Goal: Task Accomplishment & Management: Complete application form

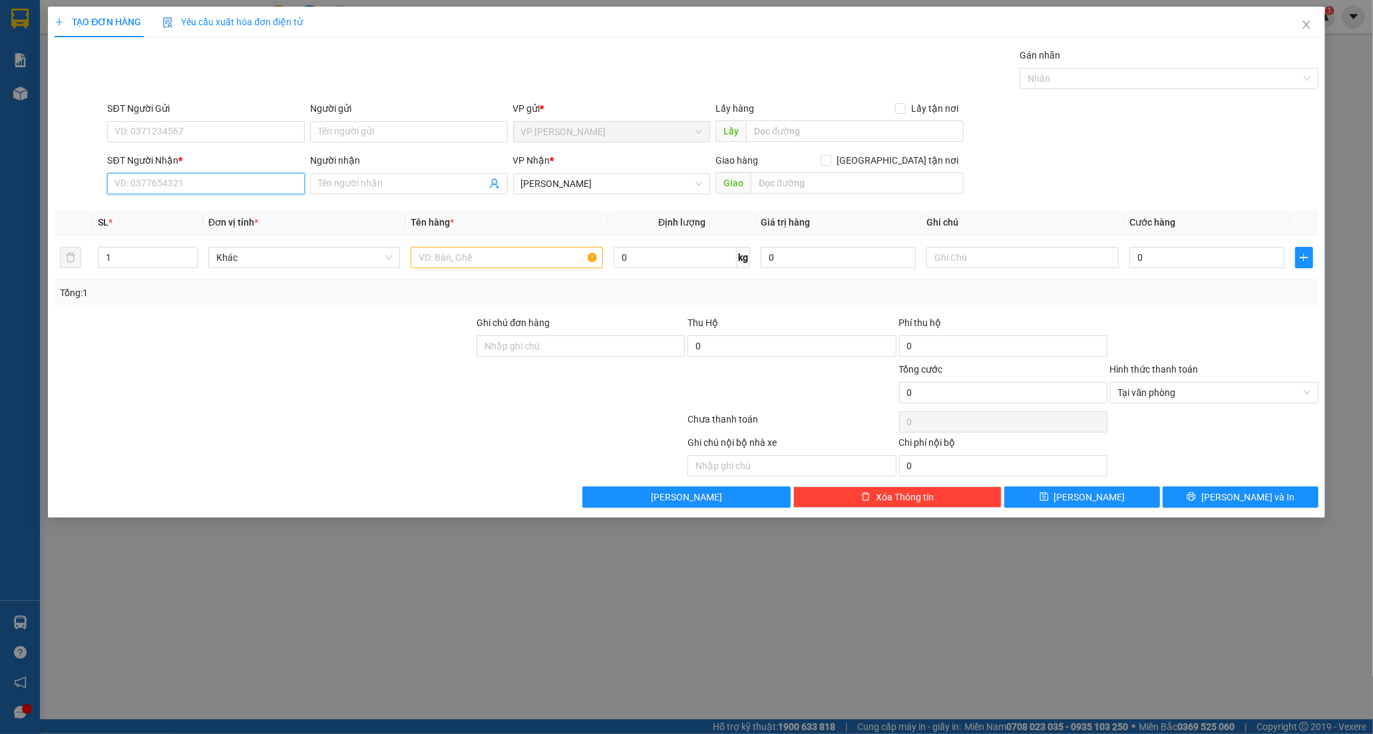
click at [148, 192] on input "SĐT Người Nhận *" at bounding box center [206, 183] width 198 height 21
type input "0523581946"
click at [231, 211] on div "0523581946 - YẾN NHI" at bounding box center [206, 210] width 182 height 15
type input "YẾN NHI"
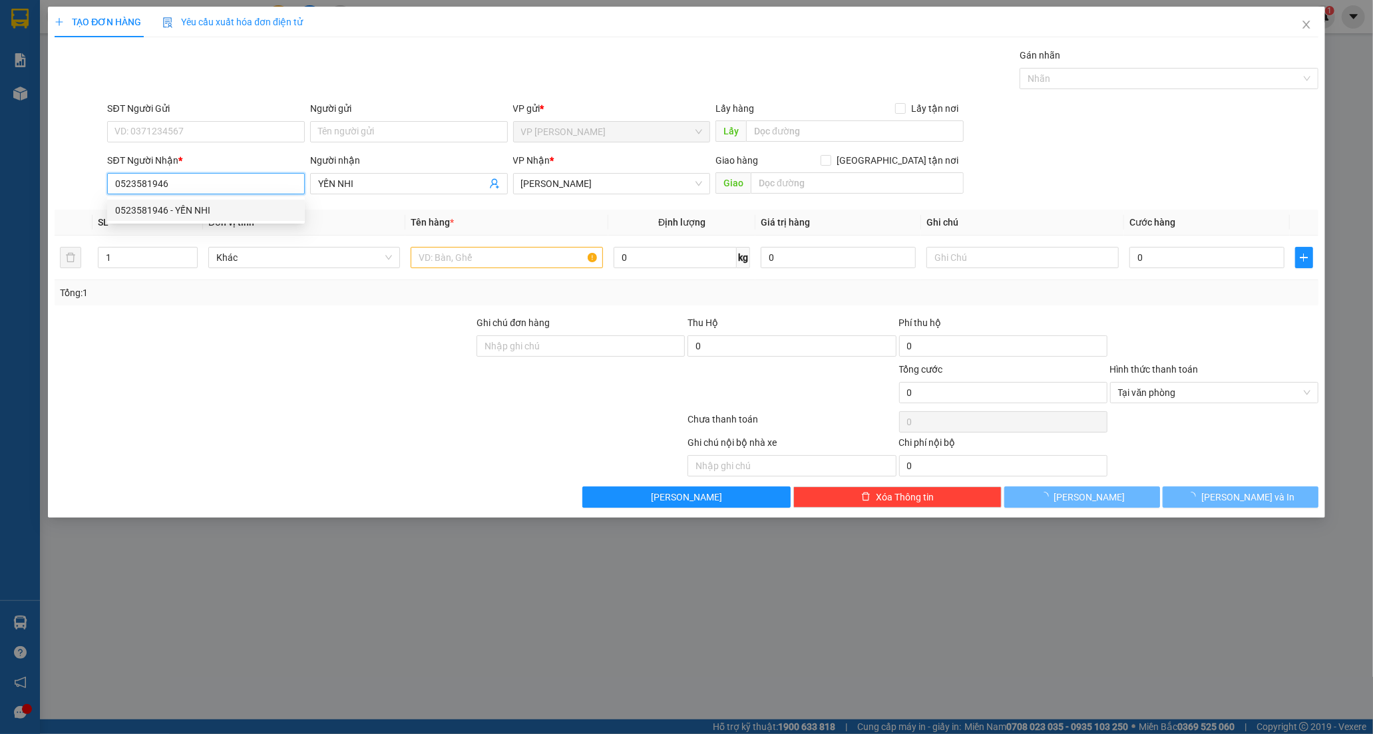
type input "30.000"
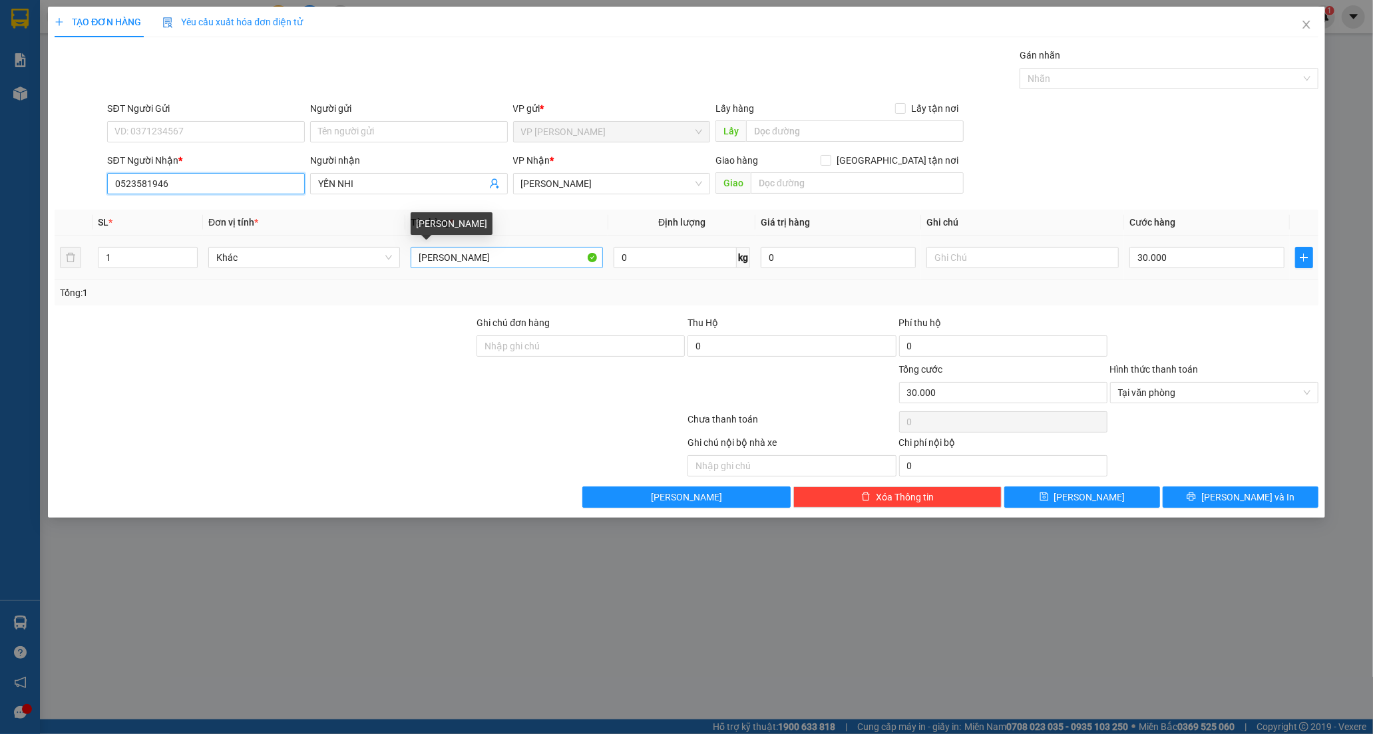
type input "0523581946"
drag, startPoint x: 526, startPoint y: 263, endPoint x: 331, endPoint y: 289, distance: 196.1
click at [331, 289] on div "SL * Đơn vị tính * Tên hàng * Định lượng Giá trị hàng Ghi chú Cước hàng 1 Khác …" at bounding box center [687, 258] width 1264 height 96
type input "M"
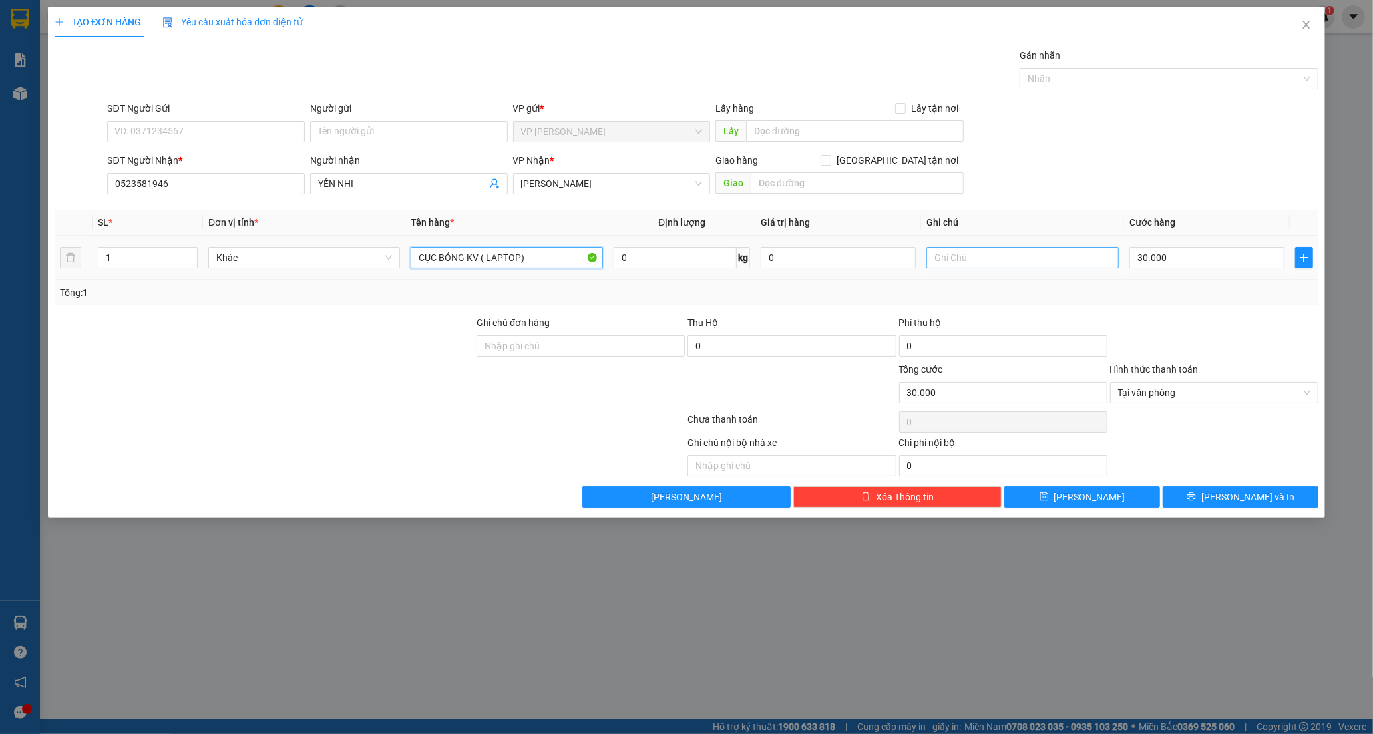
type input "CỤC BÓNG KV ( LAPTOP)"
click at [966, 258] on input "text" at bounding box center [1022, 257] width 192 height 21
type input "K KIỂM"
click at [1182, 255] on input "30.000" at bounding box center [1206, 257] width 155 height 21
type input "0"
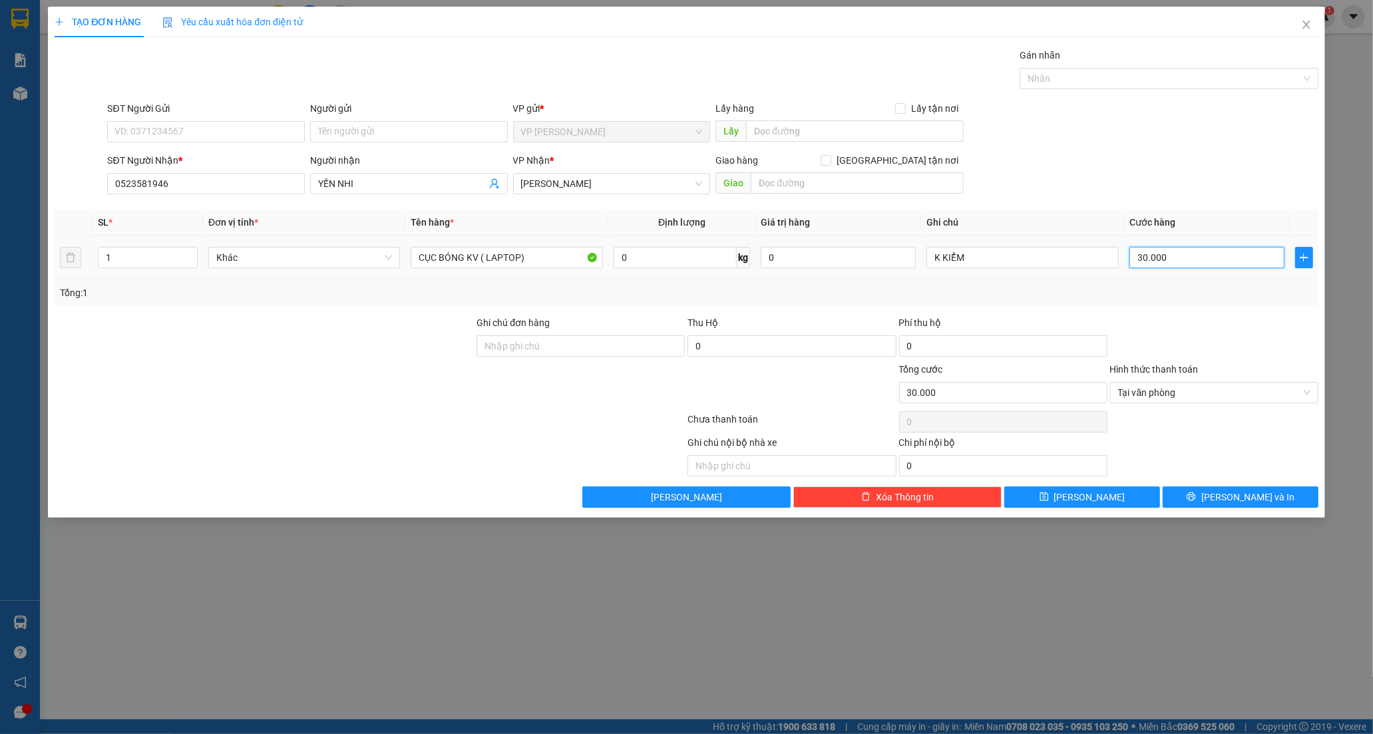
type input "0"
click at [1135, 261] on input "0" at bounding box center [1206, 257] width 155 height 21
type input "40"
type input "40.000"
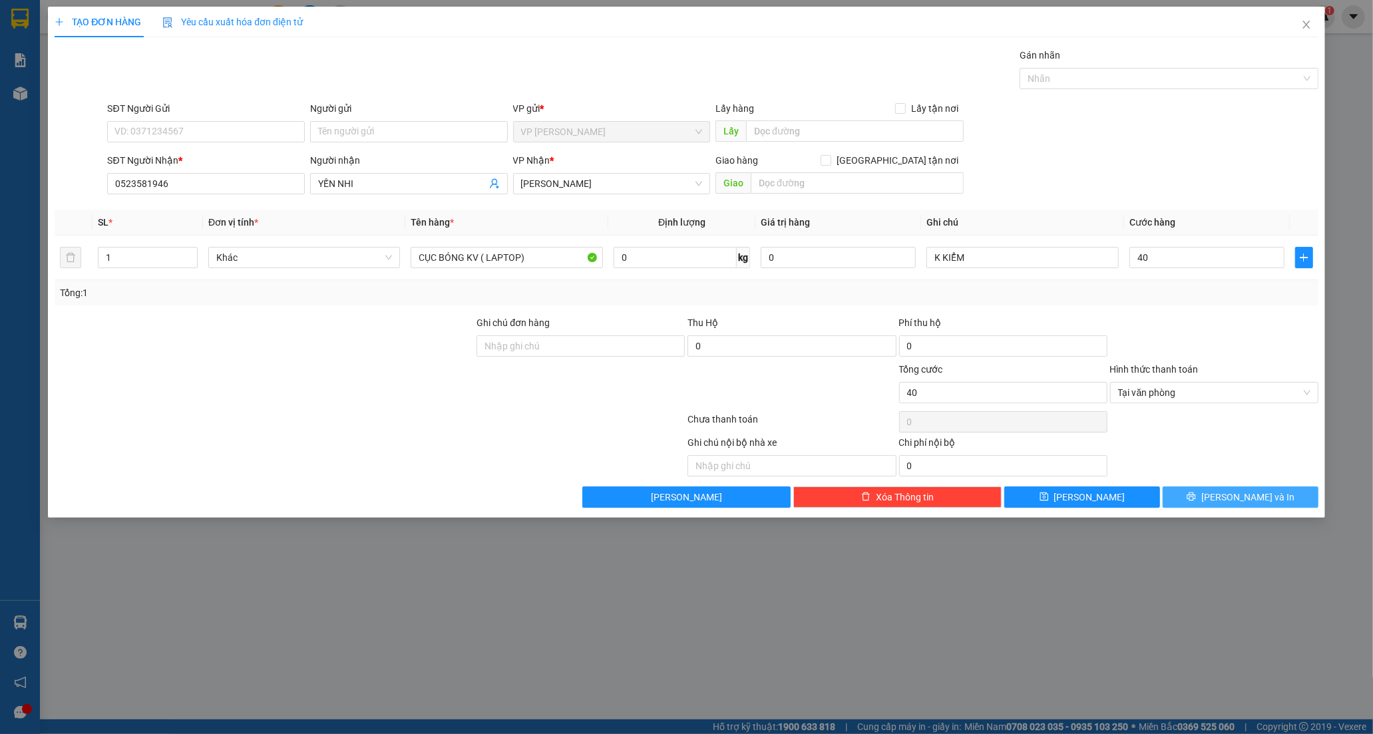
type input "40.000"
drag, startPoint x: 1218, startPoint y: 496, endPoint x: 1199, endPoint y: 464, distance: 36.7
click at [1195, 496] on icon "printer" at bounding box center [1190, 496] width 9 height 9
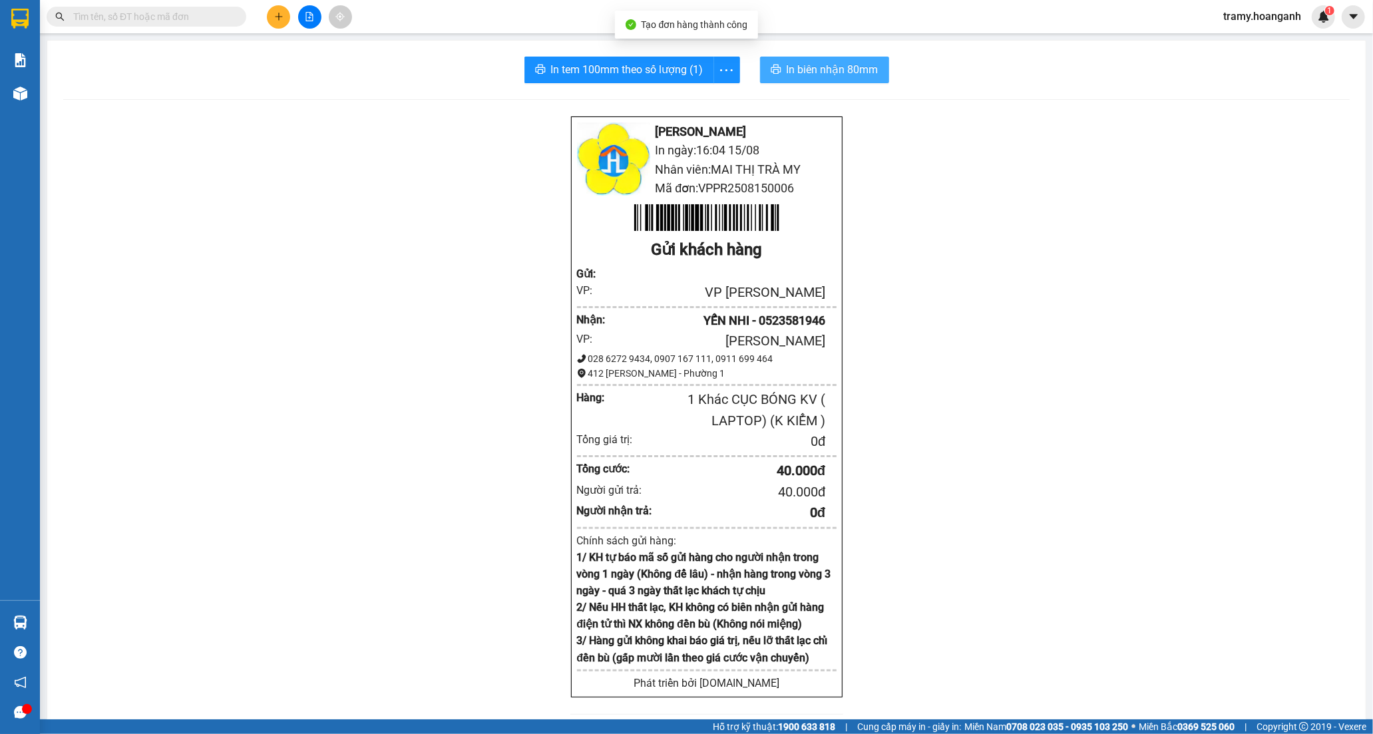
click at [859, 64] on span "In biên nhận 80mm" at bounding box center [832, 69] width 92 height 17
click at [718, 74] on icon "more" at bounding box center [726, 70] width 17 height 17
click at [690, 110] on ul "In tem 100mm" at bounding box center [696, 99] width 76 height 27
click at [709, 100] on div "In tem 100mm" at bounding box center [696, 99] width 60 height 15
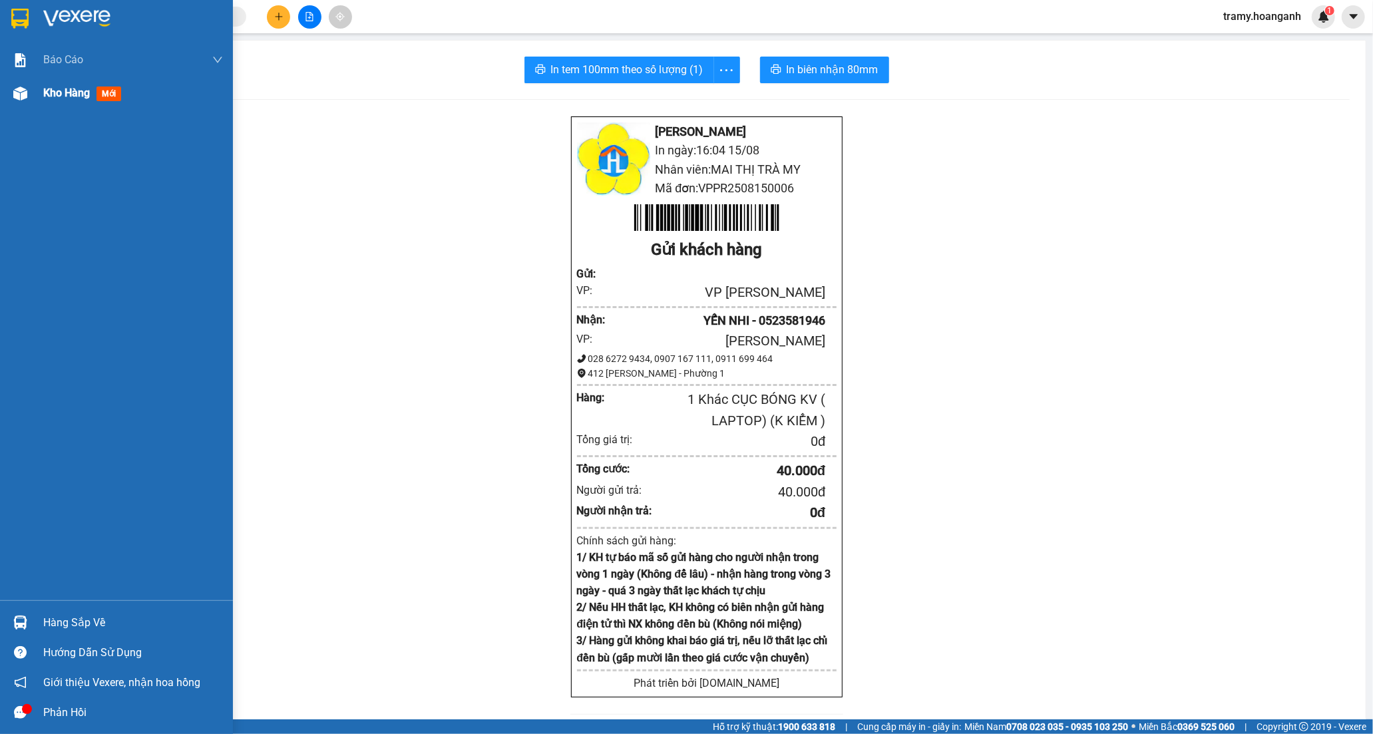
click at [78, 92] on span "Kho hàng" at bounding box center [66, 92] width 47 height 13
